Goal: Task Accomplishment & Management: Complete application form

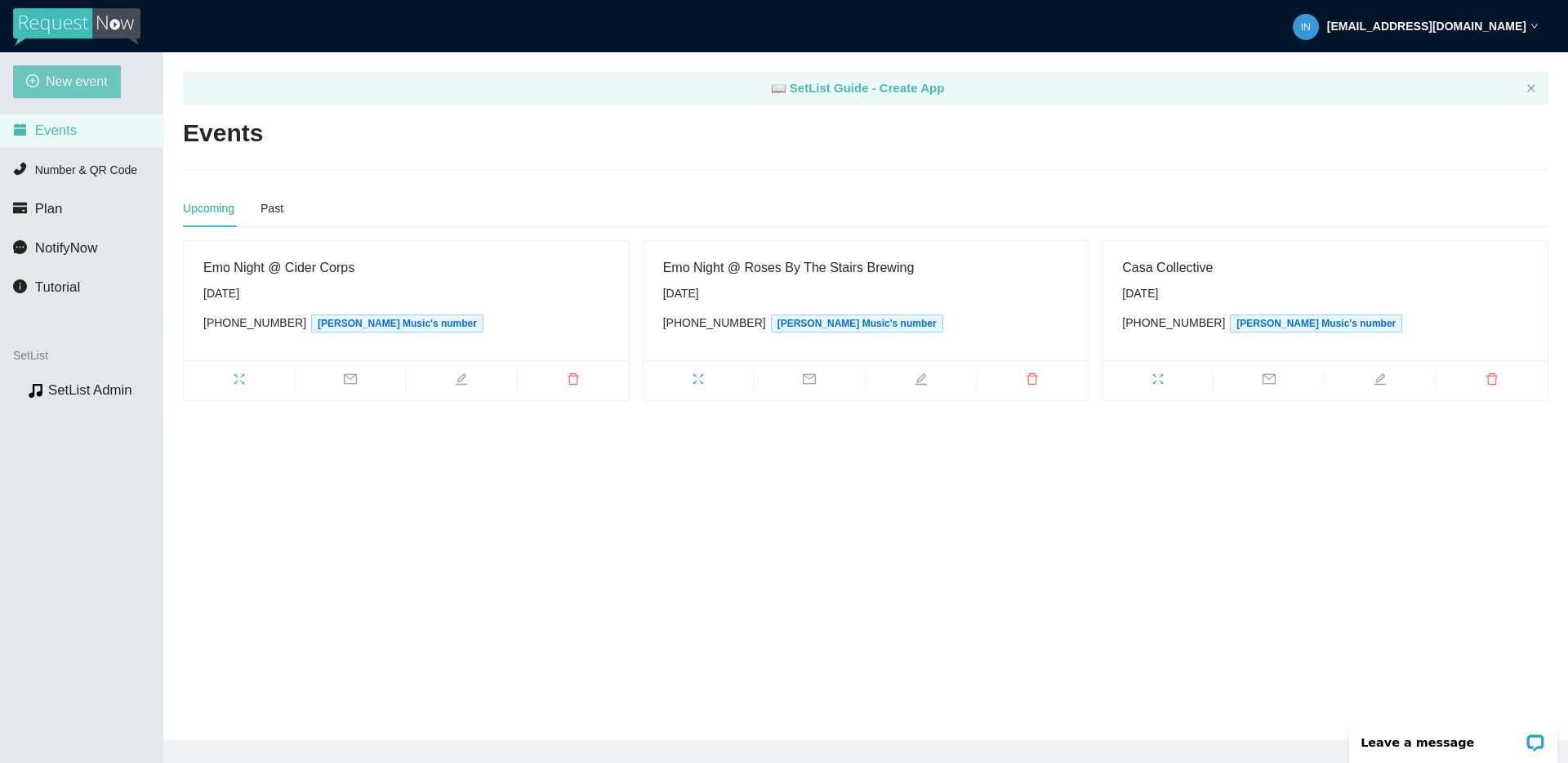
click at [58, 80] on span "New event" at bounding box center [77, 81] width 62 height 21
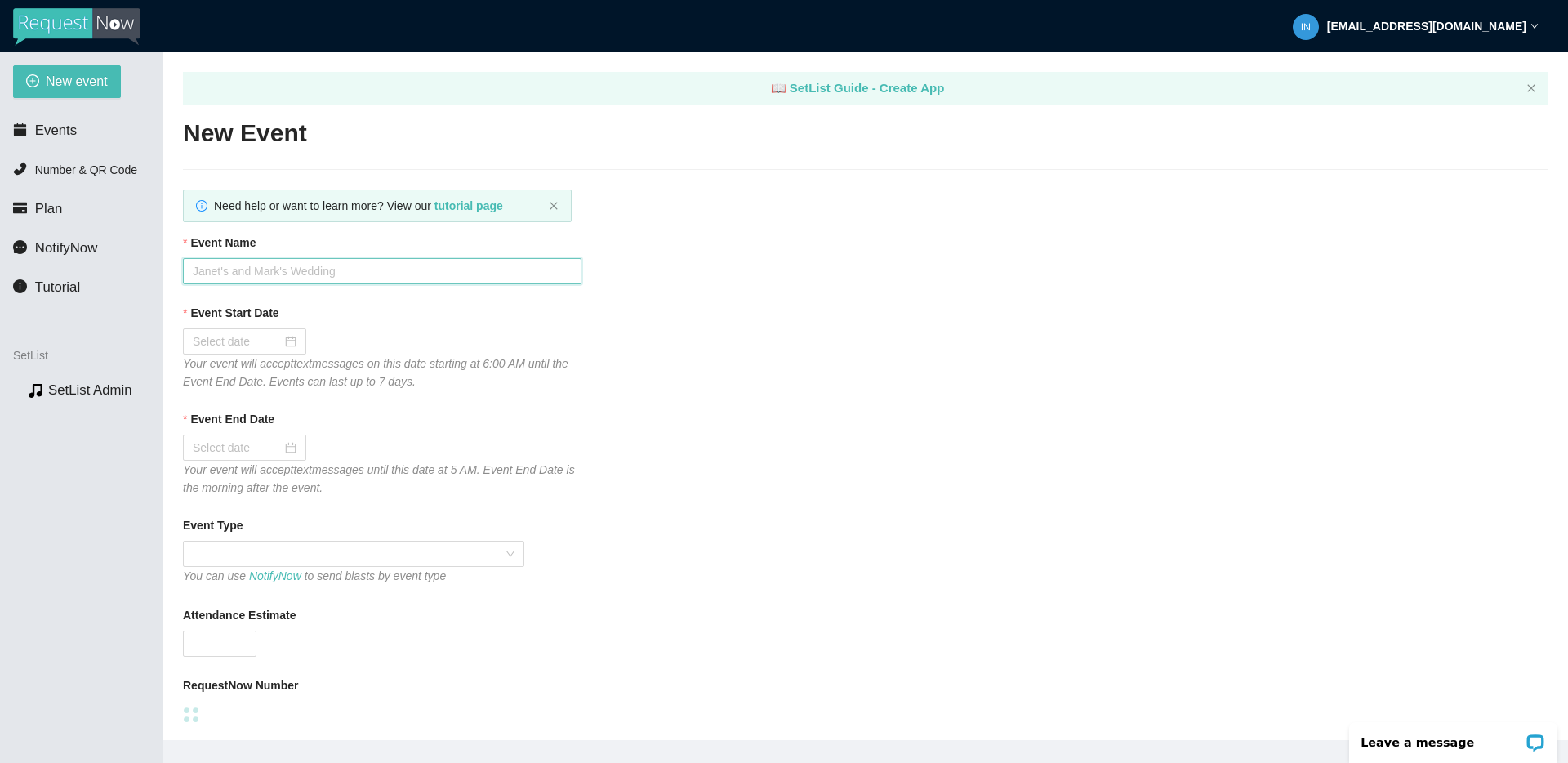
click at [262, 267] on input "Event Name" at bounding box center [382, 271] width 399 height 26
click at [56, 246] on span "NotifyNow" at bounding box center [66, 248] width 62 height 16
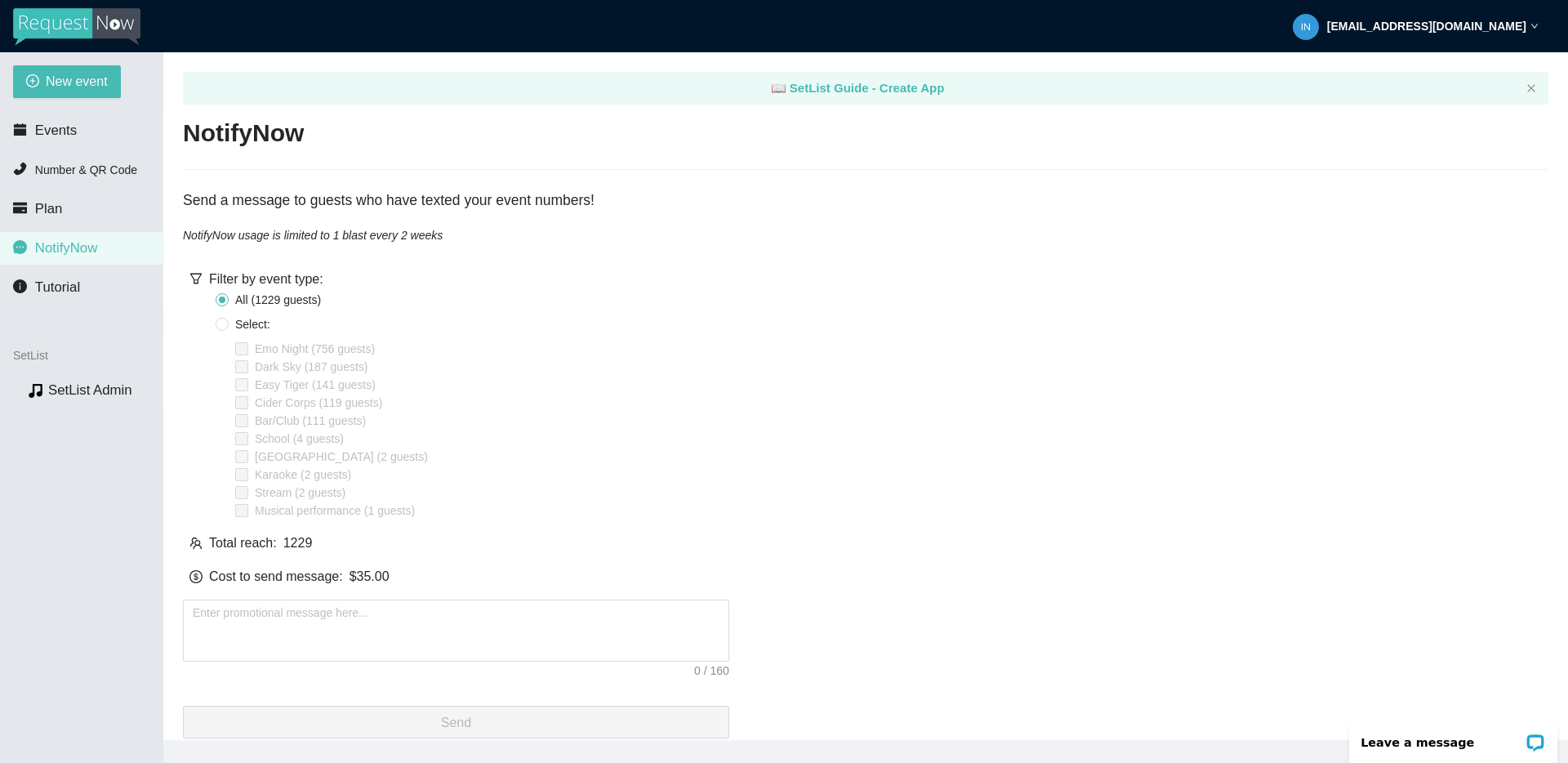
click at [249, 326] on span "Select:" at bounding box center [253, 324] width 48 height 18
click at [229, 326] on input "Select:" at bounding box center [222, 323] width 13 height 13
radio input "true"
radio input "false"
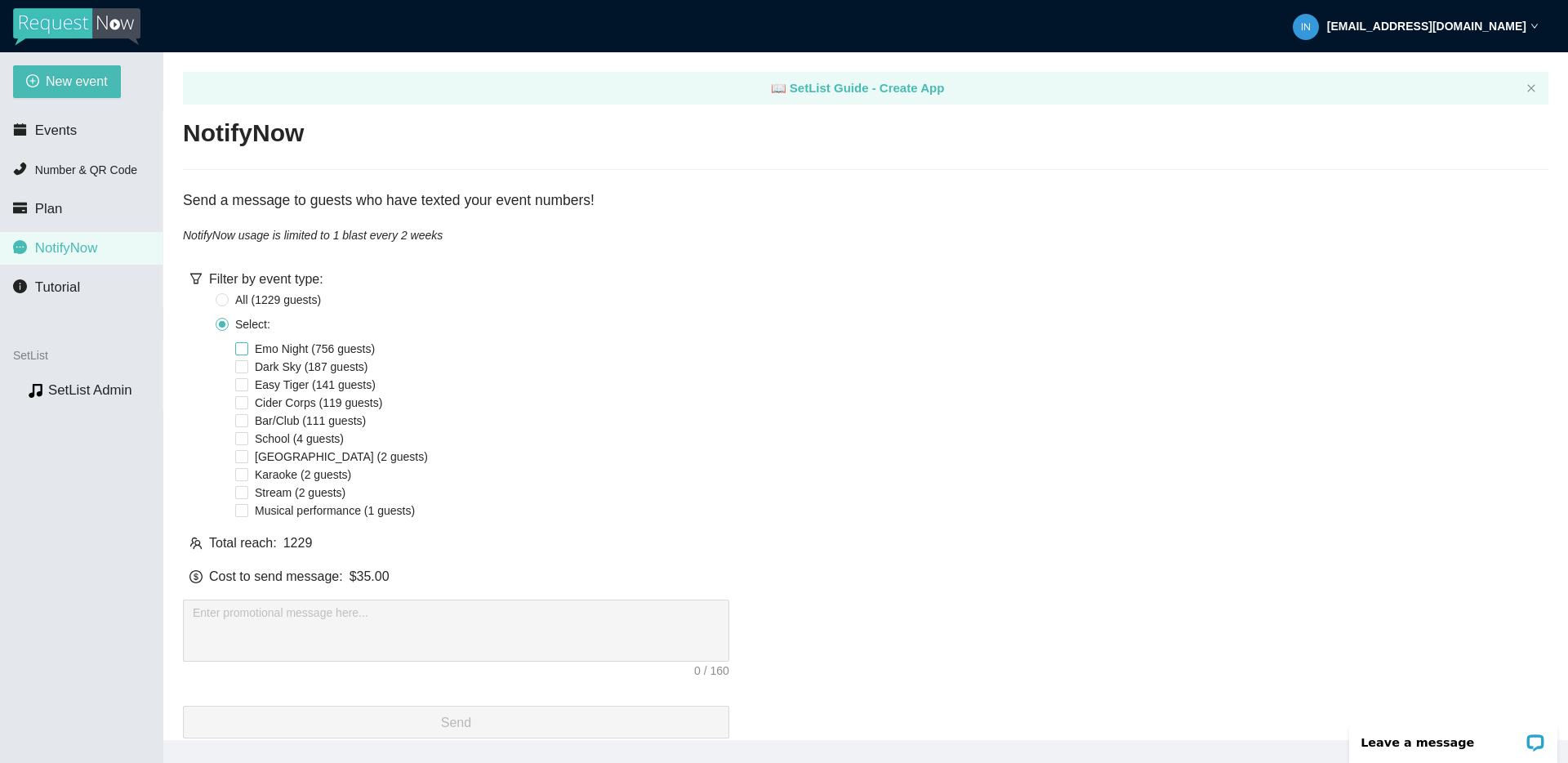
click at [269, 346] on span "Emo Night (756 guests)" at bounding box center [315, 348] width 133 height 18
click at [249, 346] on input "Emo Night (756 guests)" at bounding box center [241, 348] width 13 height 13
checkbox input "true"
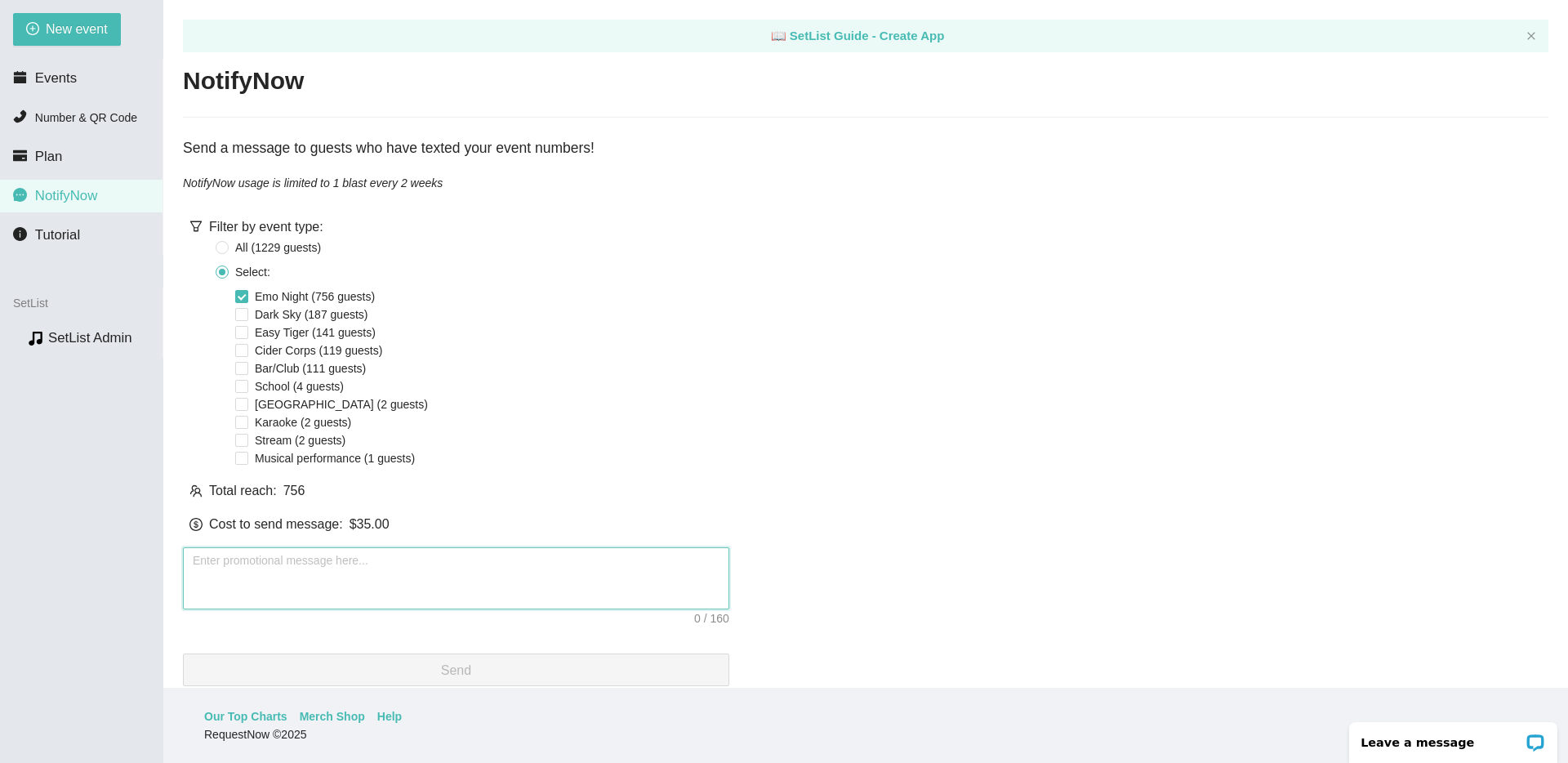
click at [268, 563] on textarea at bounding box center [456, 578] width 546 height 62
paste textarea "Two EMO NIGHTS this week: [DATE] @ Cider Corps & [DATE] @ Roses By The Stairs. …"
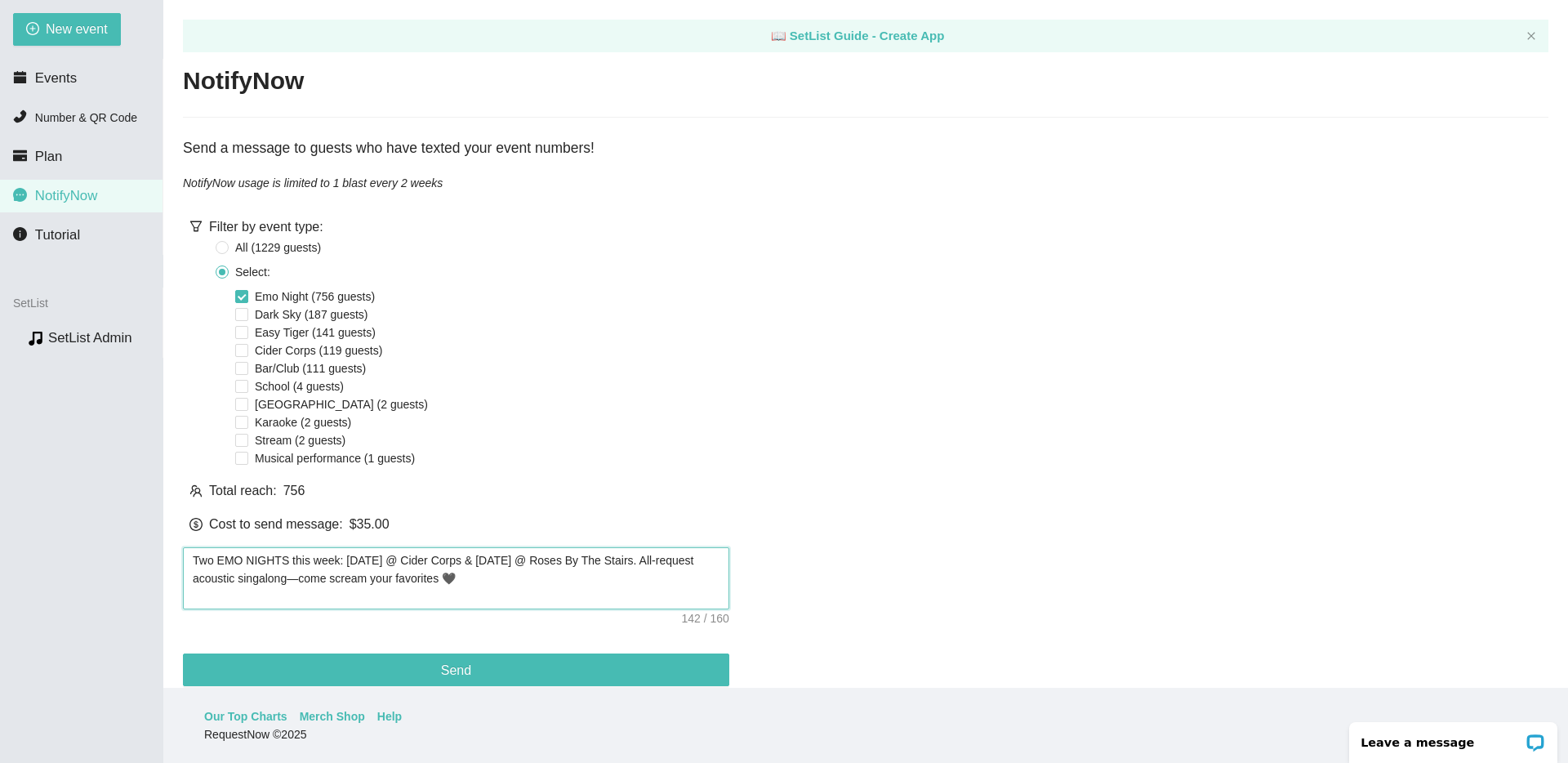
scroll to position [31, 0]
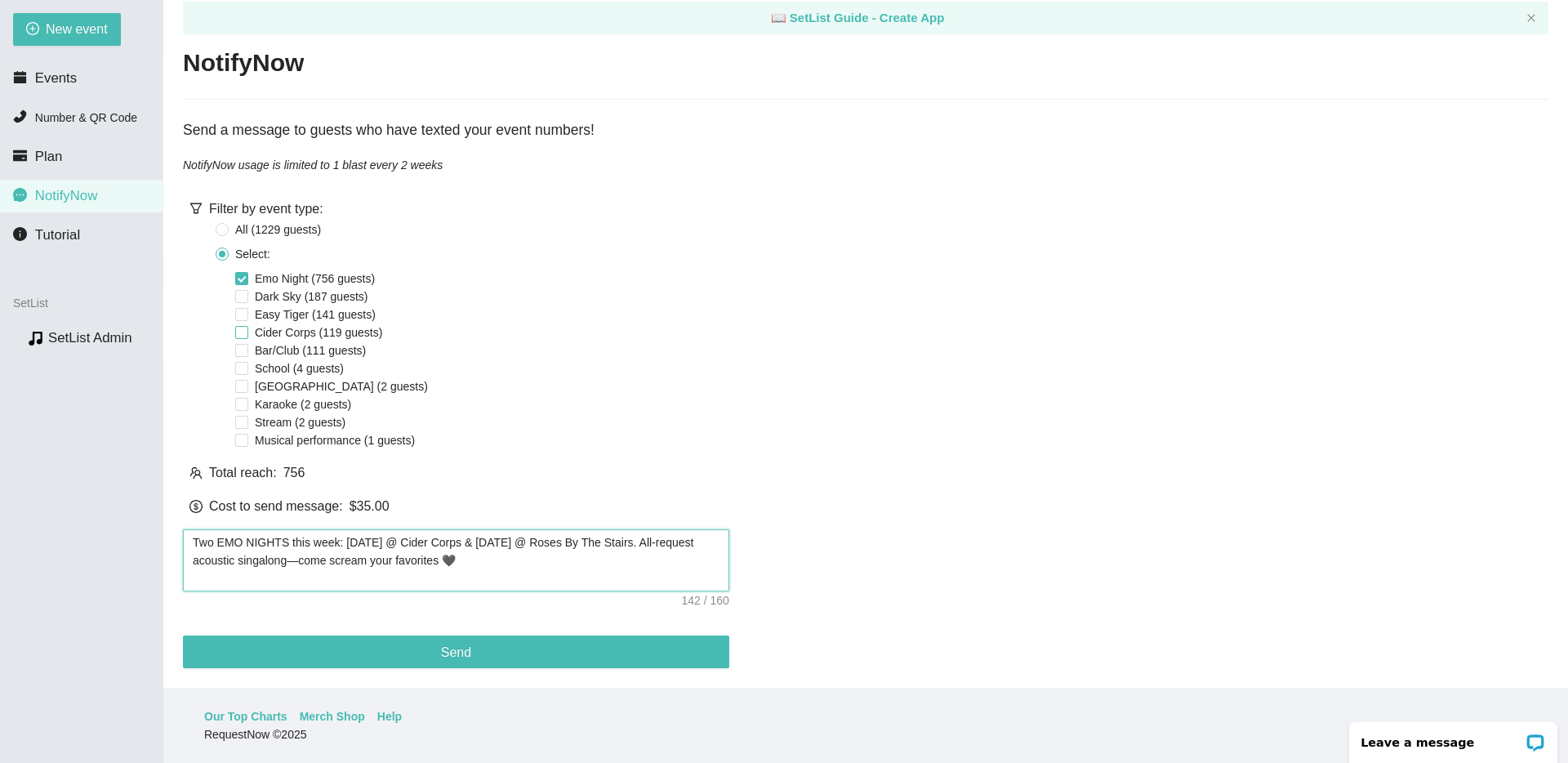
type textarea "Two EMO NIGHTS this week: [DATE] @ Cider Corps & [DATE] @ Roses By The Stairs. …"
click at [242, 326] on input "Cider Corps (119 guests)" at bounding box center [241, 332] width 13 height 13
checkbox input "true"
click at [563, 549] on textarea "Two EMO NIGHTS this week: [DATE] @ Cider Corps & [DATE] @ Roses By The Stairs. …" at bounding box center [456, 560] width 546 height 62
click at [661, 529] on textarea "Two EMO NIGHTS this week: [DATE] @ Cider Corps & [DATE] @ Roses By The Stairs. …" at bounding box center [456, 560] width 546 height 62
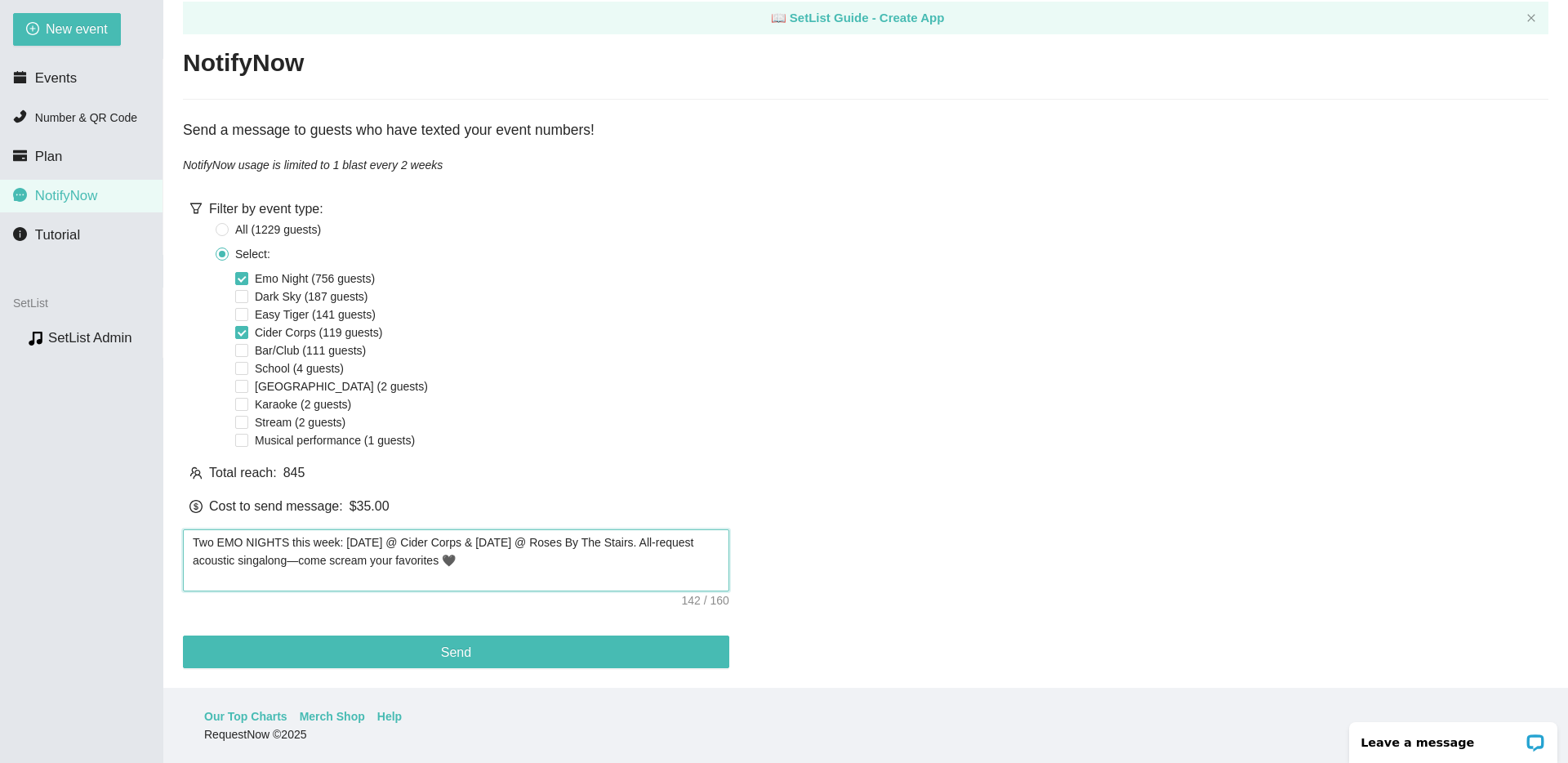
type textarea "Two EMO NIGHTS this week: [DATE] @ Cider Corps & [DATE] @ Roses By The Stairs. …"
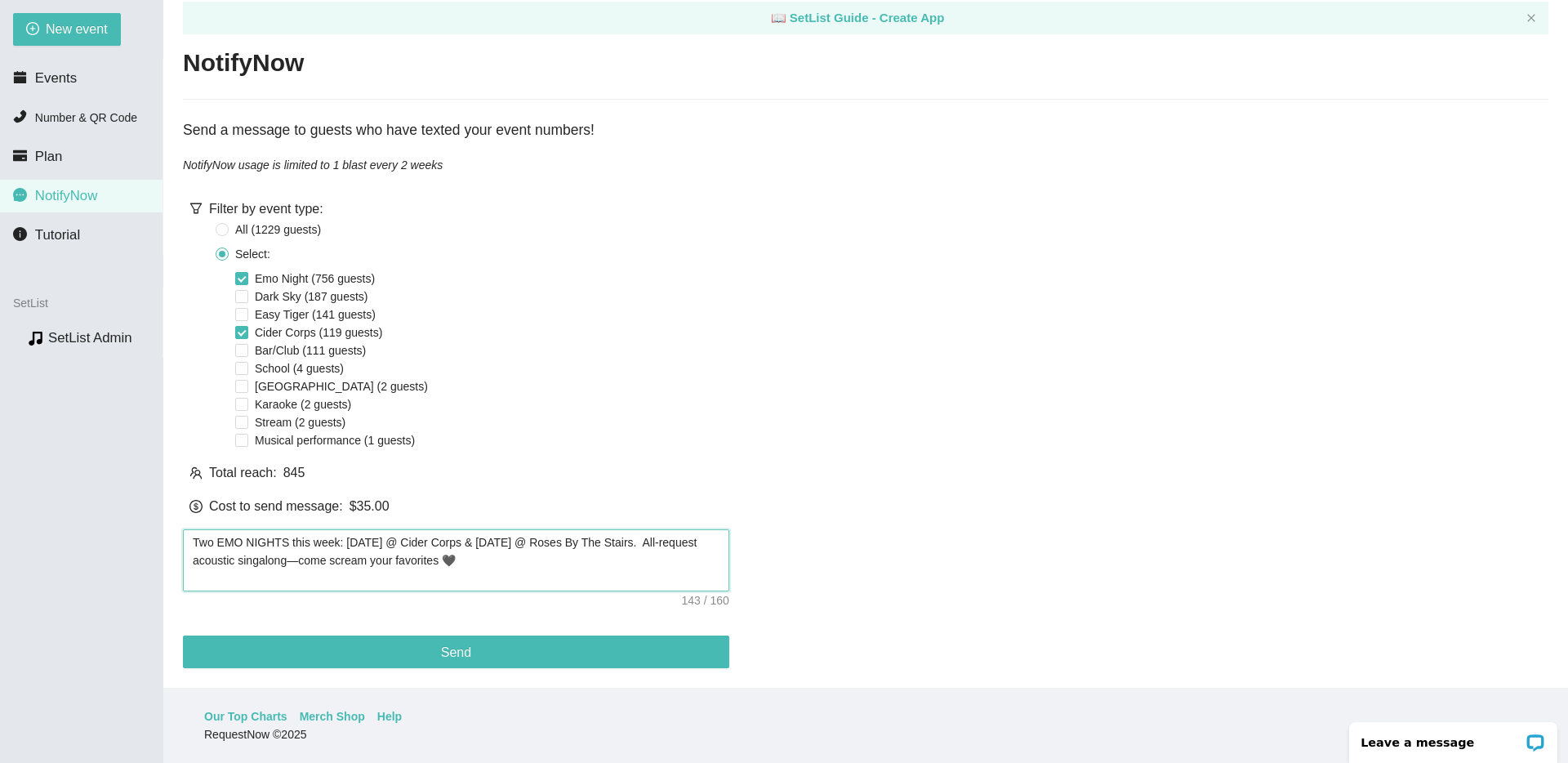
type textarea "Two EMO NIGHTS this week: [DATE] @ Cider Corps & [DATE] @ Roses By The Stairs. …"
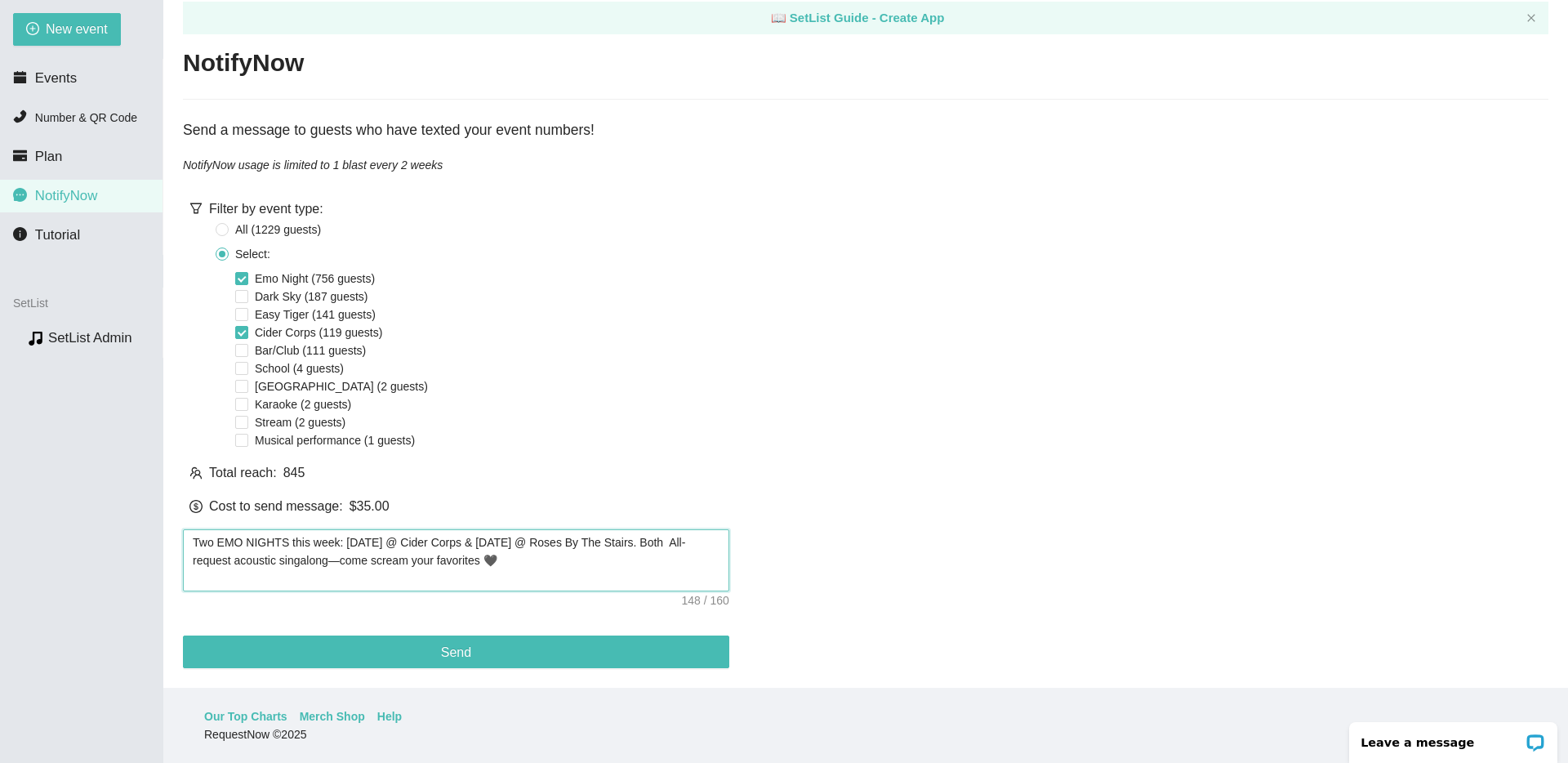
type textarea "Two EMO NIGHTS this week: [DATE] @ Cider Corps & [DATE] @ Roses By The Stairs. …"
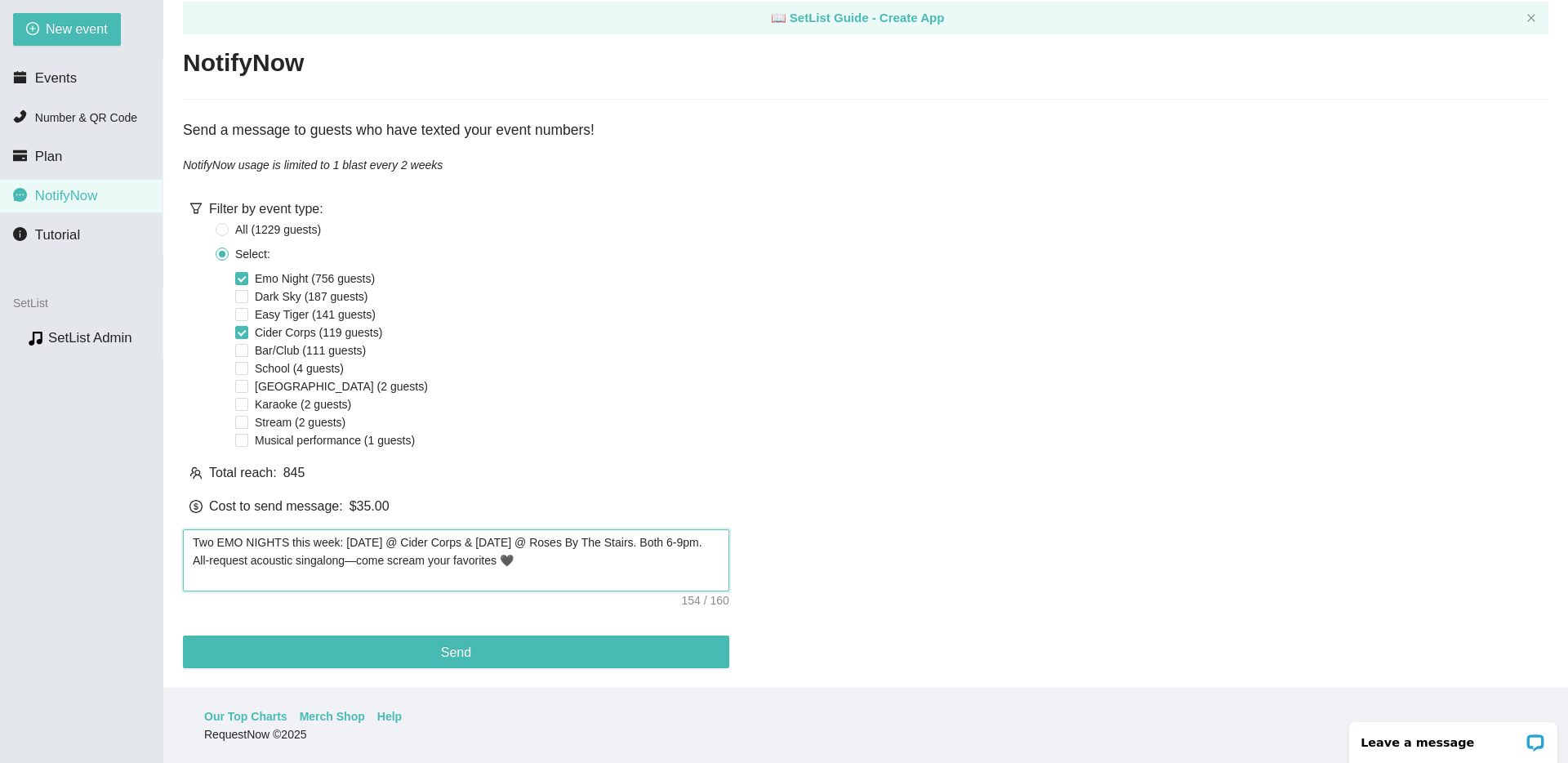
click at [613, 555] on textarea "Two EMO NIGHTS this week: [DATE] @ Cider Corps & [DATE] @ Roses By The Stairs. …" at bounding box center [456, 560] width 546 height 62
drag, startPoint x: 584, startPoint y: 550, endPoint x: 80, endPoint y: 475, distance: 509.5
click at [80, 475] on section "New event Events Number & QR Code Plan NotifyNow Tutorial SetList Preview SetLi…" at bounding box center [784, 381] width 1568 height 763
type textarea "Two EMO NIGHTS this week: [DATE] @ Cider Corps & [DATE] @ Roses By The Stairs. …"
click at [686, 468] on div "Total reach: 845" at bounding box center [456, 473] width 546 height 21
